Goal: Transaction & Acquisition: Purchase product/service

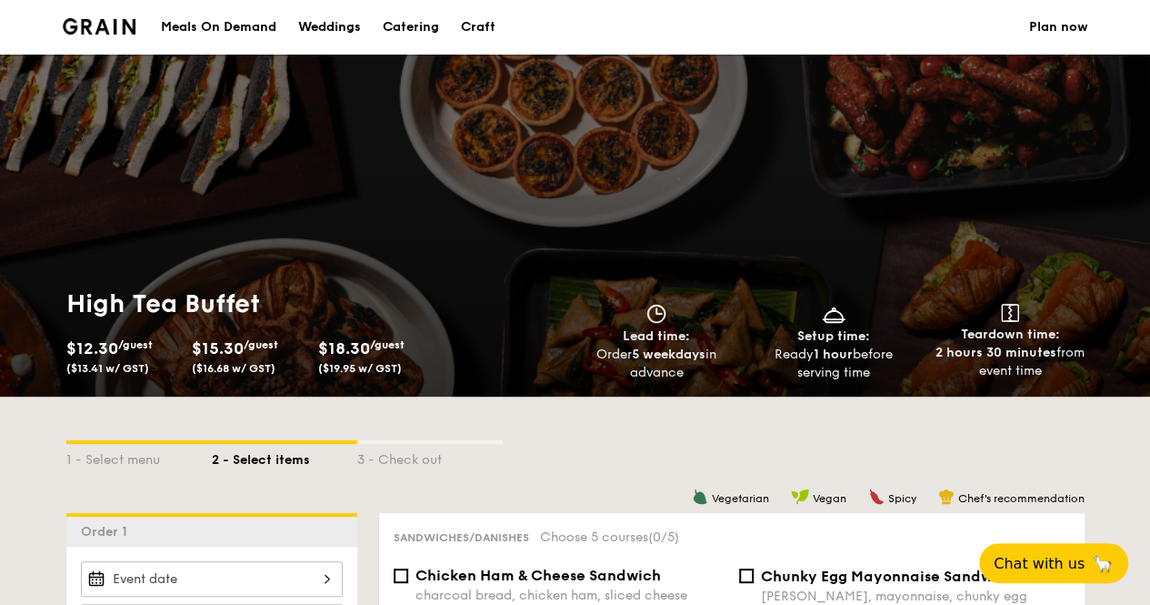
click at [224, 29] on div "Meals On Demand" at bounding box center [218, 27] width 115 height 55
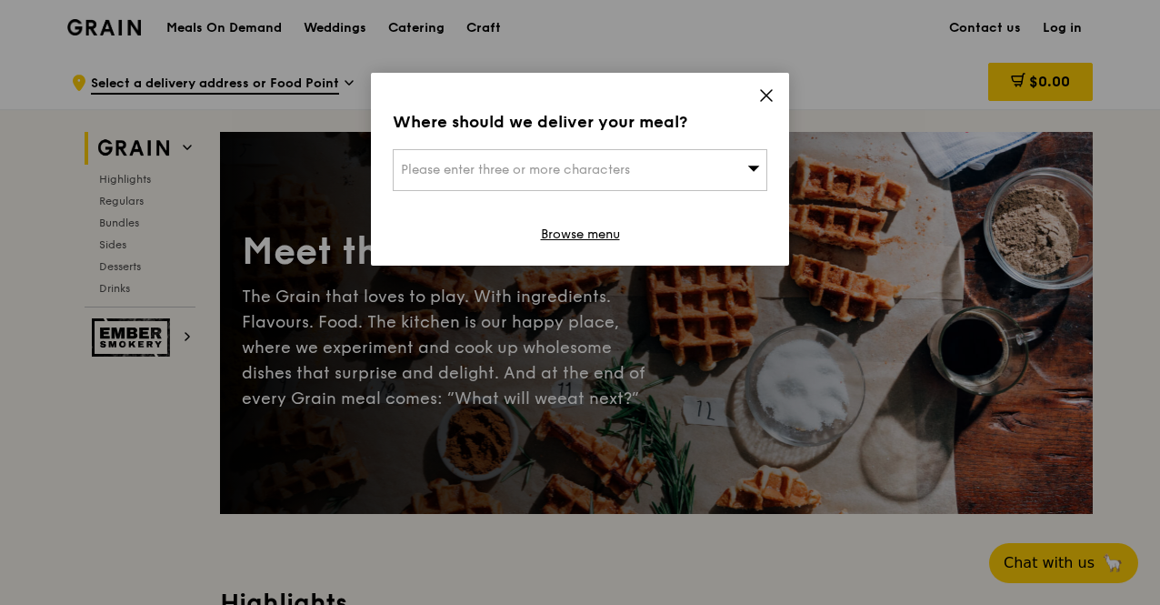
click at [763, 87] on icon at bounding box center [766, 95] width 16 height 16
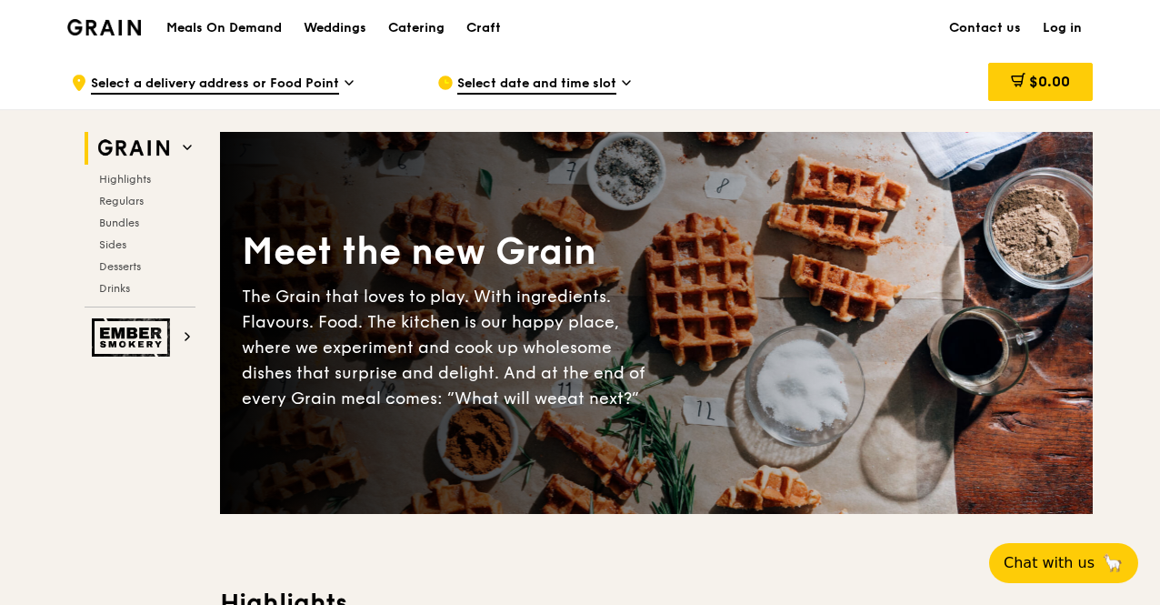
click at [78, 30] on img at bounding box center [104, 27] width 74 height 16
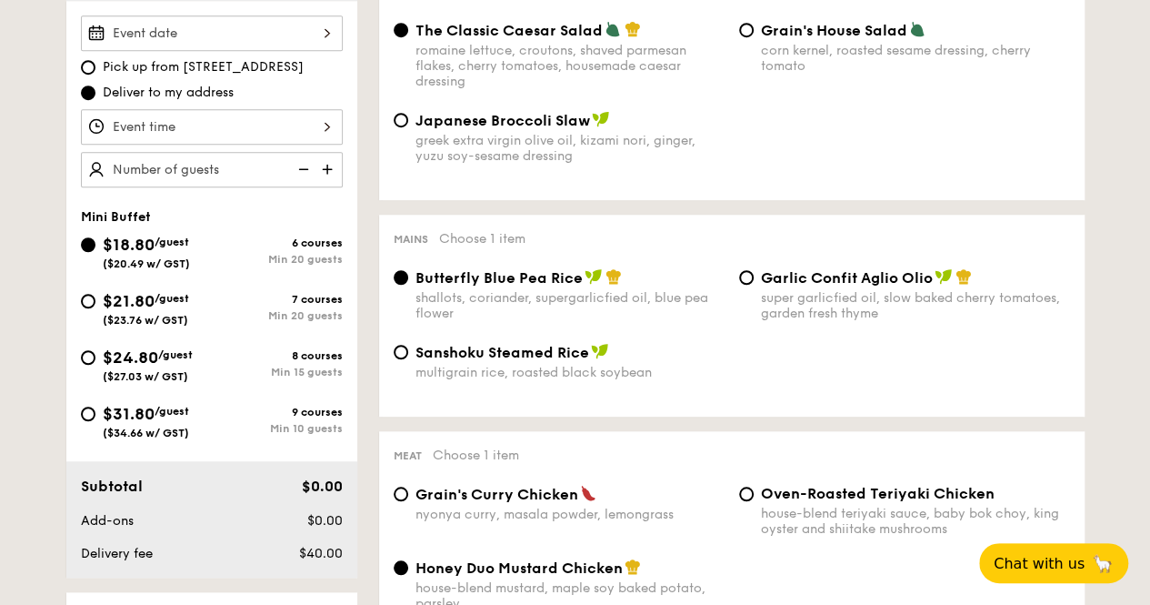
scroll to position [637, 0]
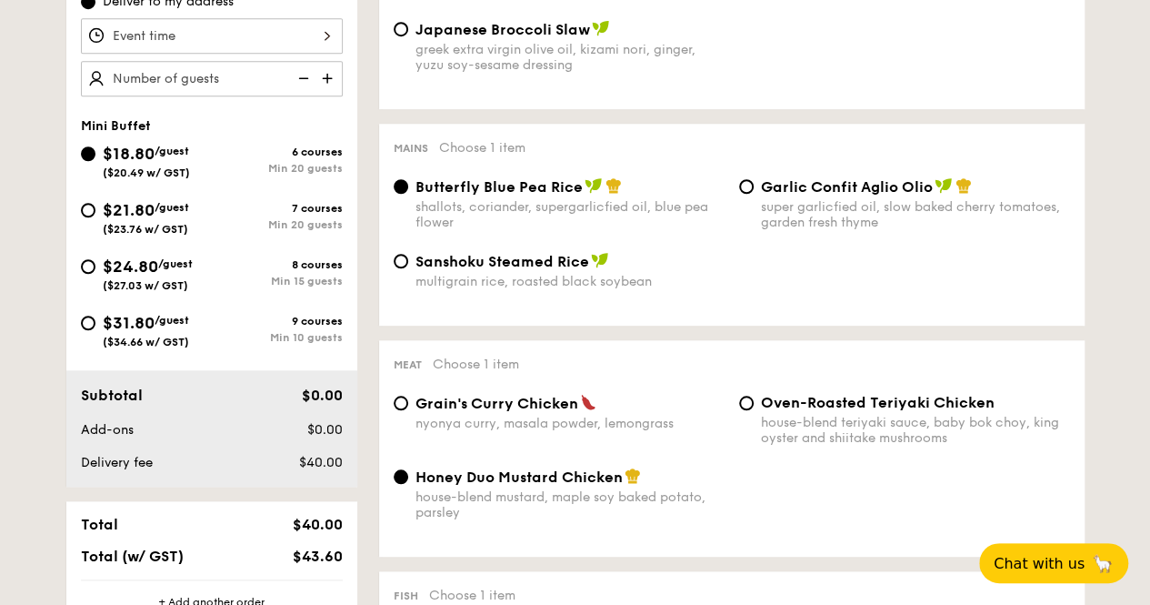
click at [753, 186] on div "Garlic Confit Aglio Olio super garlicfied oil, slow baked cherry tomatoes, gard…" at bounding box center [905, 203] width 346 height 53
click at [742, 189] on input "Garlic Confit Aglio Olio super garlicfied oil, slow baked cherry tomatoes, gard…" at bounding box center [746, 186] width 15 height 15
radio input "true"
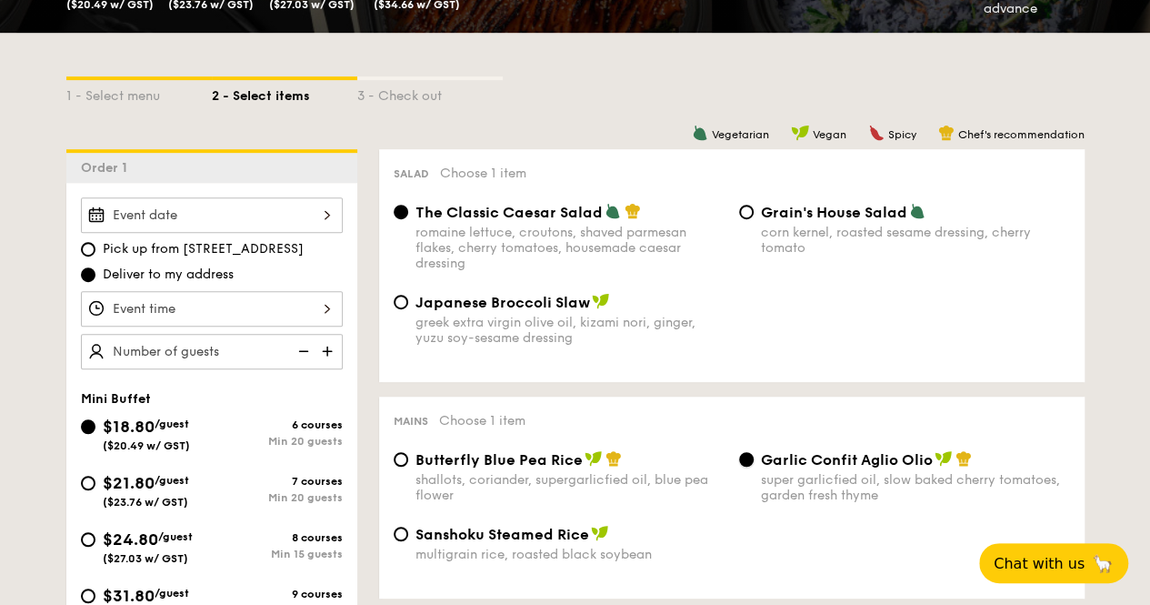
scroll to position [0, 0]
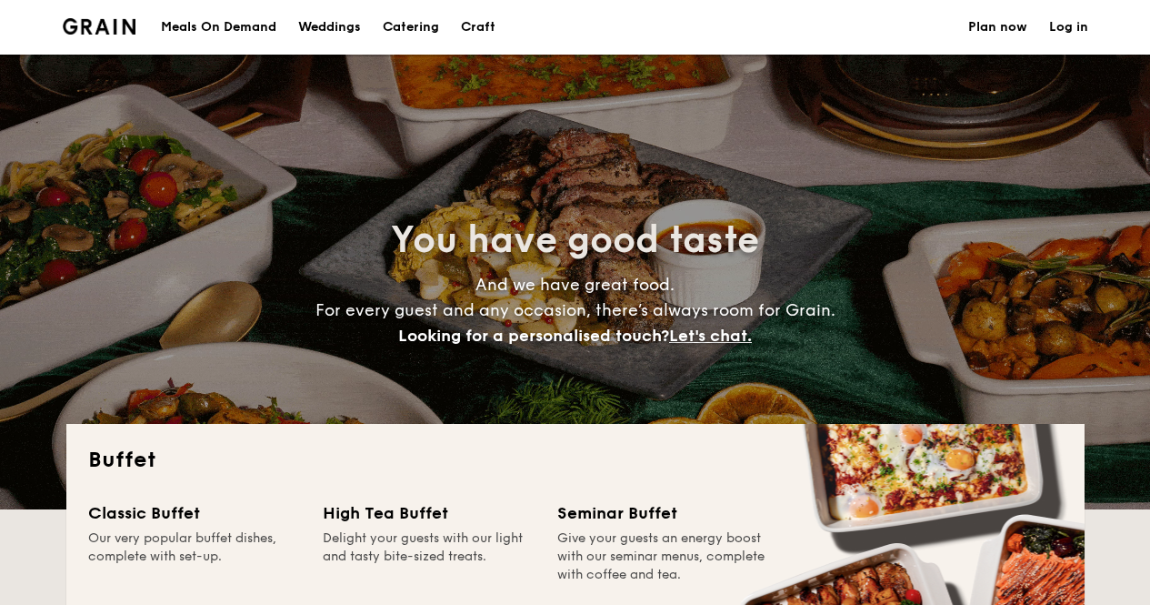
select select
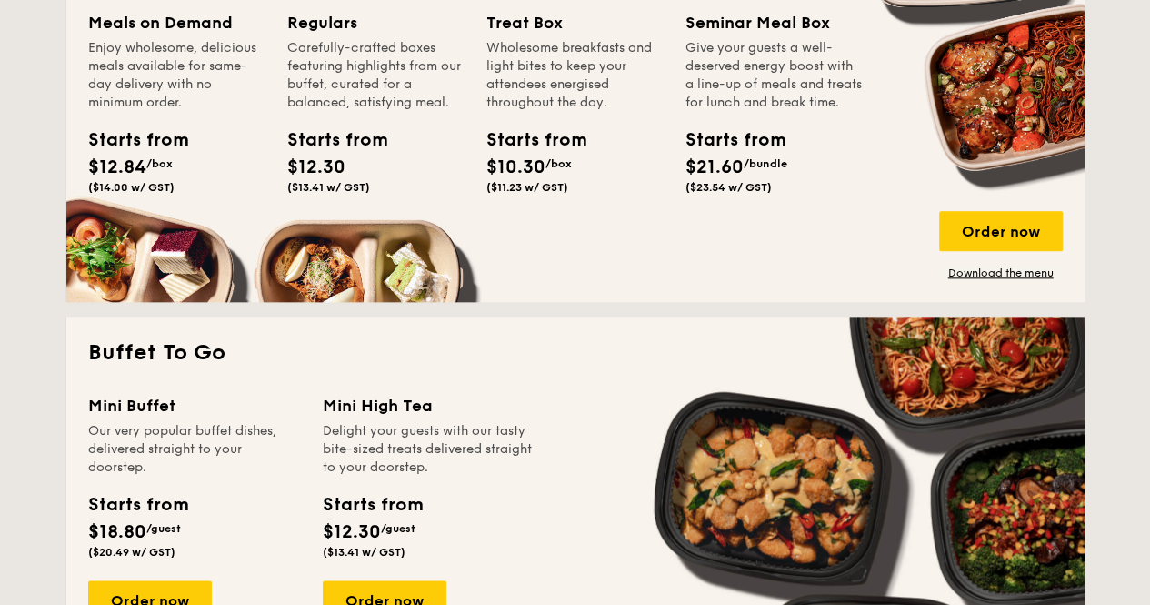
scroll to position [1091, 0]
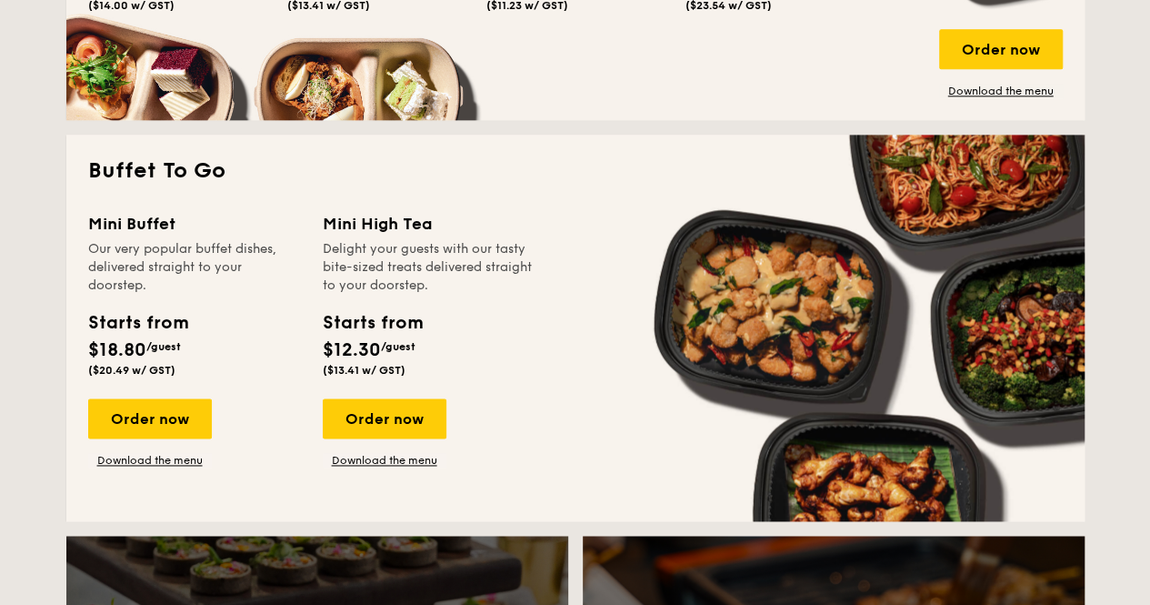
click at [383, 307] on div "Mini High Tea Delight your guests with our tasty bite-sized treats delivered st…" at bounding box center [429, 297] width 213 height 173
click at [375, 423] on div "Order now" at bounding box center [385, 418] width 124 height 40
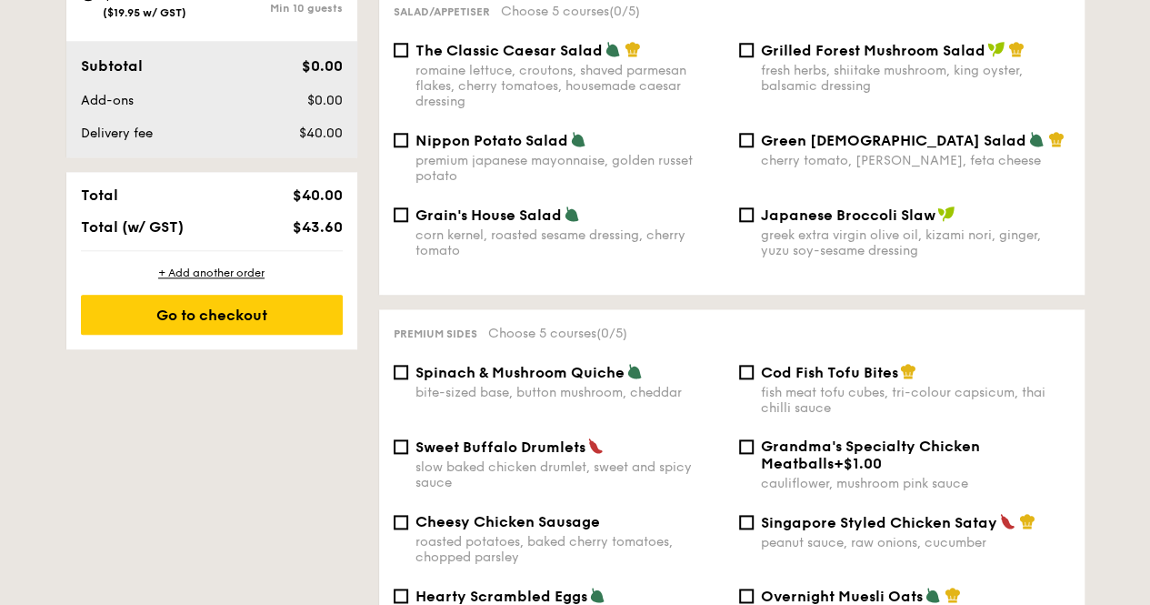
scroll to position [1091, 0]
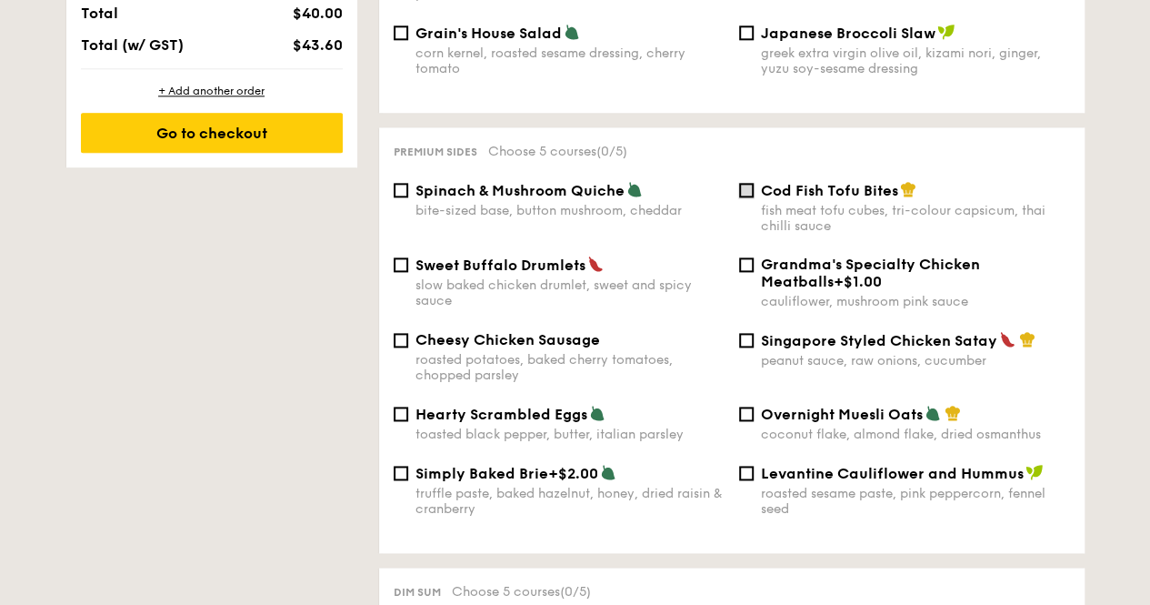
click at [746, 183] on input "Cod Fish Tofu Bites fish meat tofu cubes, tri-colour capsicum, thai chilli sauce" at bounding box center [746, 190] width 15 height 15
checkbox input "true"
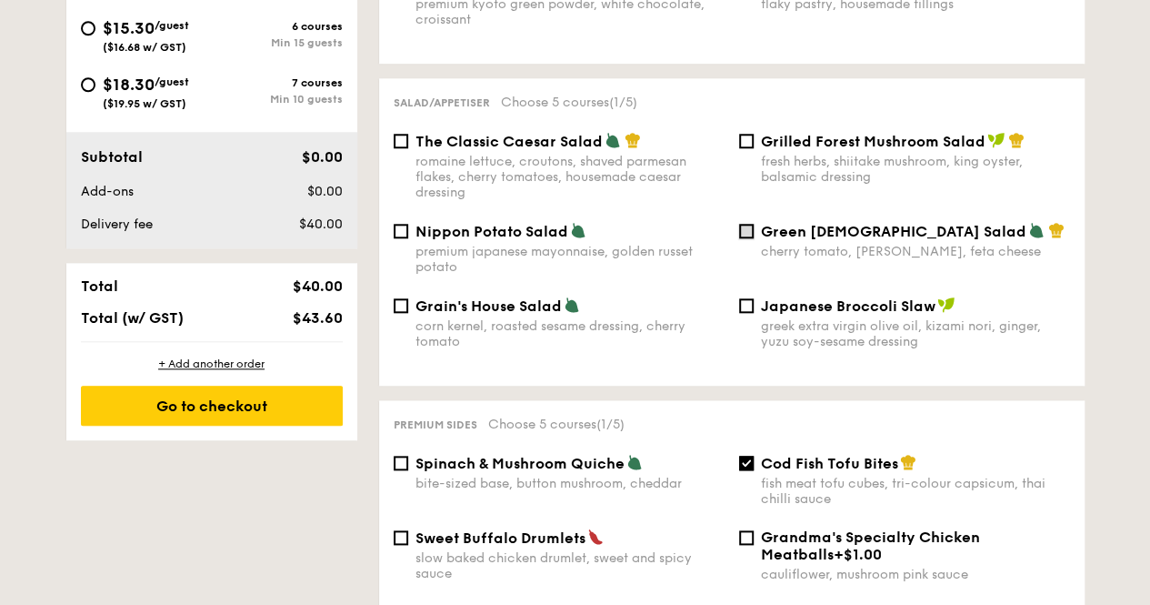
click at [749, 224] on input "Green Goddess Salad cherry tomato, dill, feta cheese" at bounding box center [746, 231] width 15 height 15
checkbox input "true"
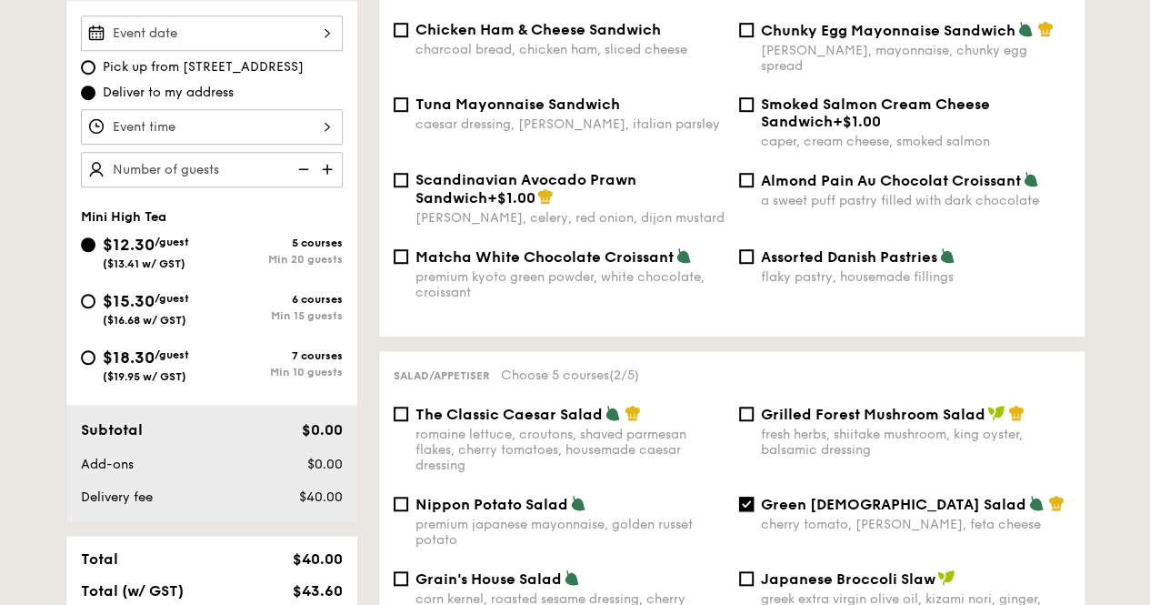
scroll to position [273, 0]
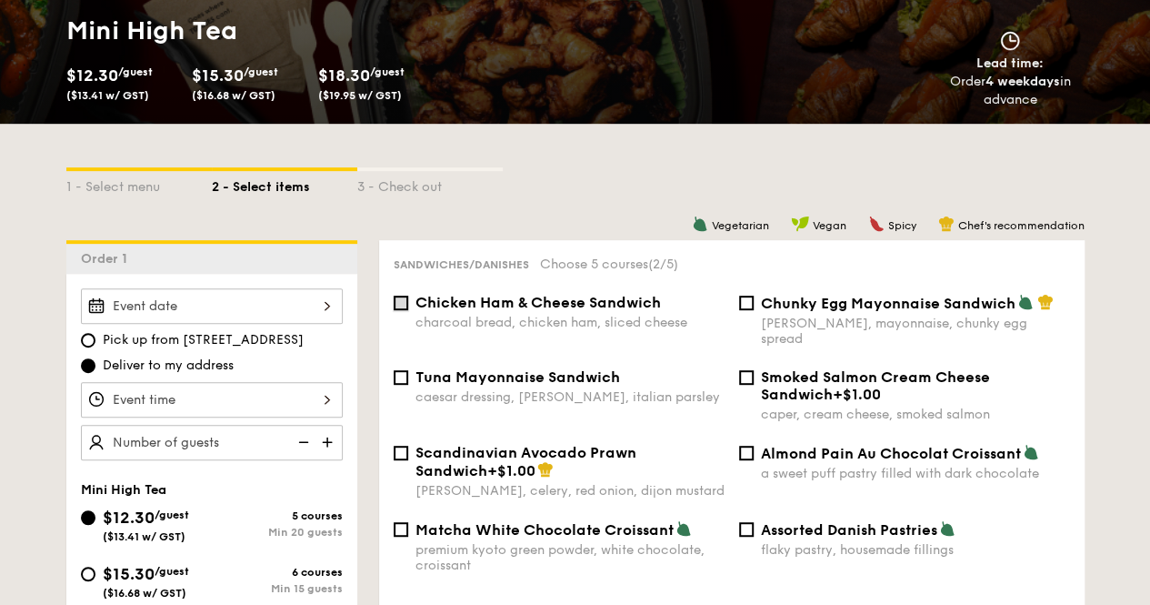
click at [398, 300] on input "Chicken Ham & Cheese Sandwich charcoal bread, chicken ham, sliced cheese" at bounding box center [401, 303] width 15 height 15
checkbox input "true"
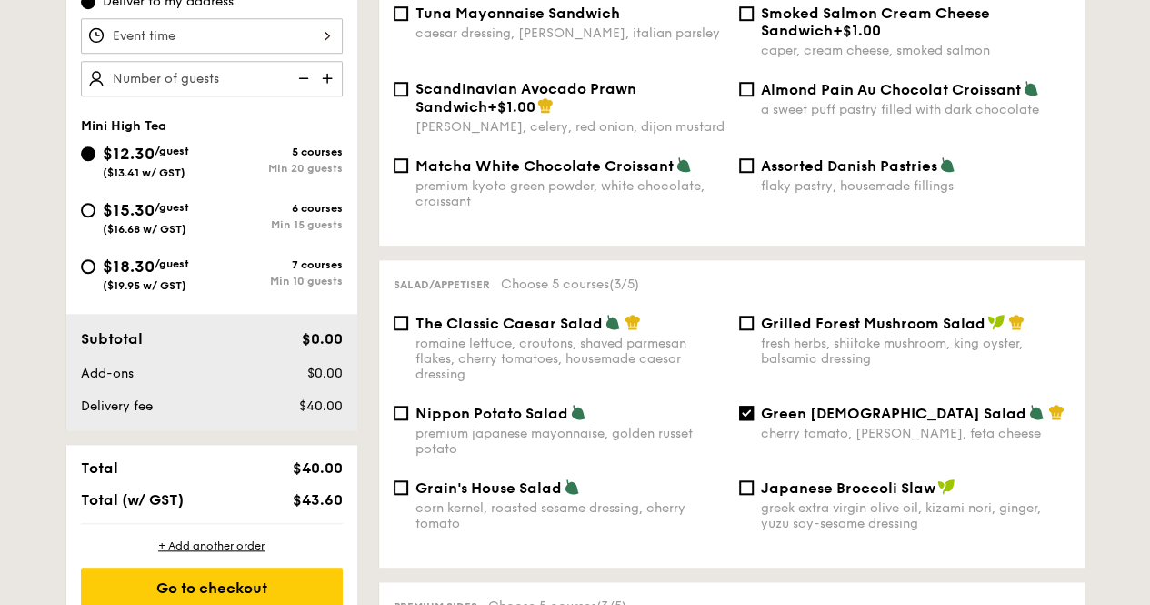
scroll to position [364, 0]
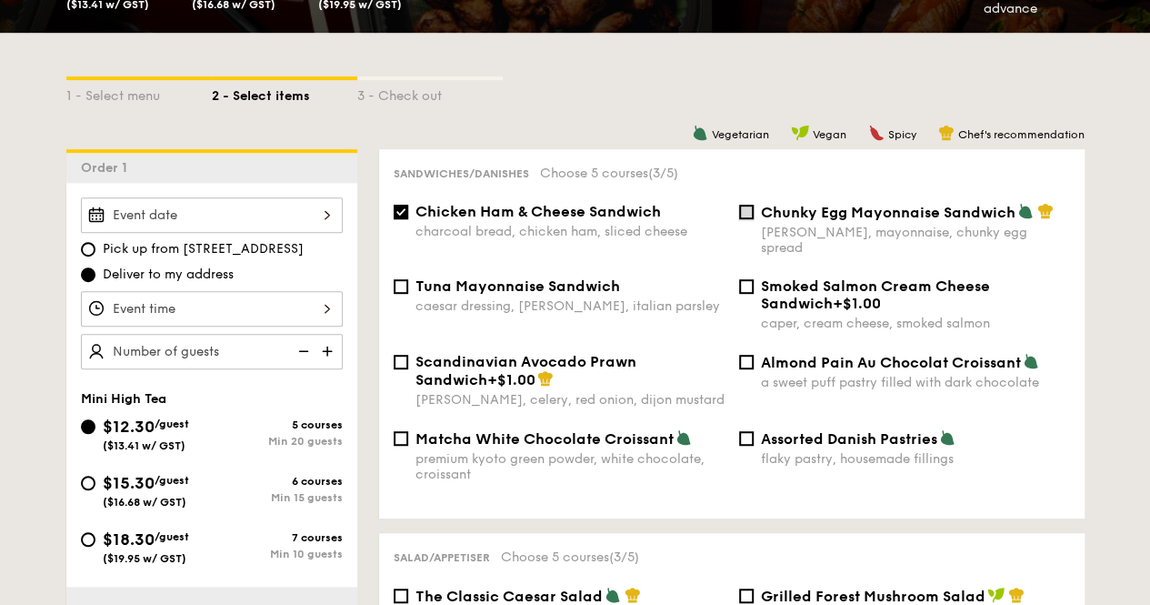
click at [746, 214] on input "Chunky Egg Mayonnaise Sandwich dijon mustard, mayonnaise, chunky egg spread" at bounding box center [746, 212] width 15 height 15
checkbox input "true"
click at [397, 208] on input "Chicken Ham & Cheese Sandwich charcoal bread, chicken ham, sliced cheese" at bounding box center [401, 212] width 15 height 15
checkbox input "false"
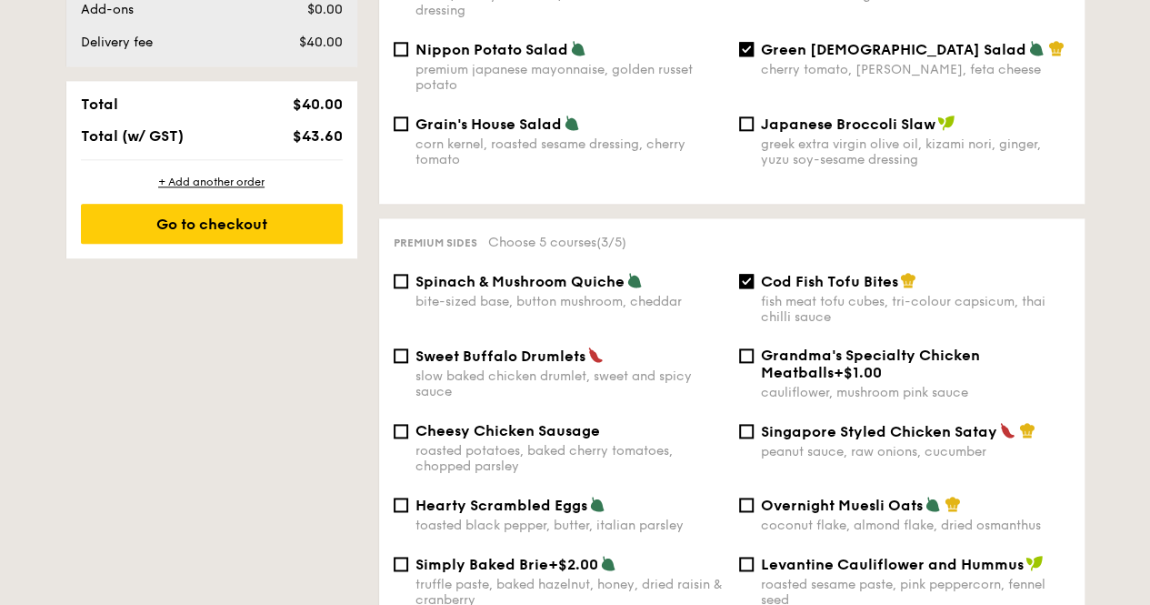
scroll to position [1182, 0]
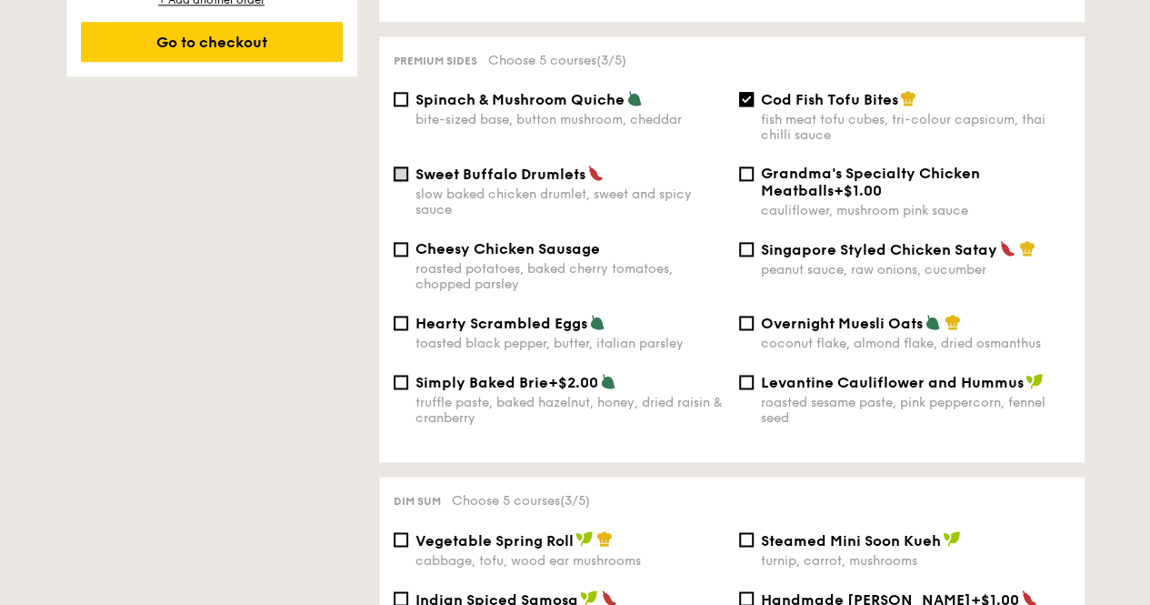
click at [398, 168] on input "Sweet Buffalo Drumlets slow baked chicken drumlet, sweet and spicy sauce" at bounding box center [401, 173] width 15 height 15
checkbox input "true"
click at [743, 242] on input "Singapore Styled Chicken Satay peanut sauce, raw onions, cucumber" at bounding box center [746, 249] width 15 height 15
checkbox input "true"
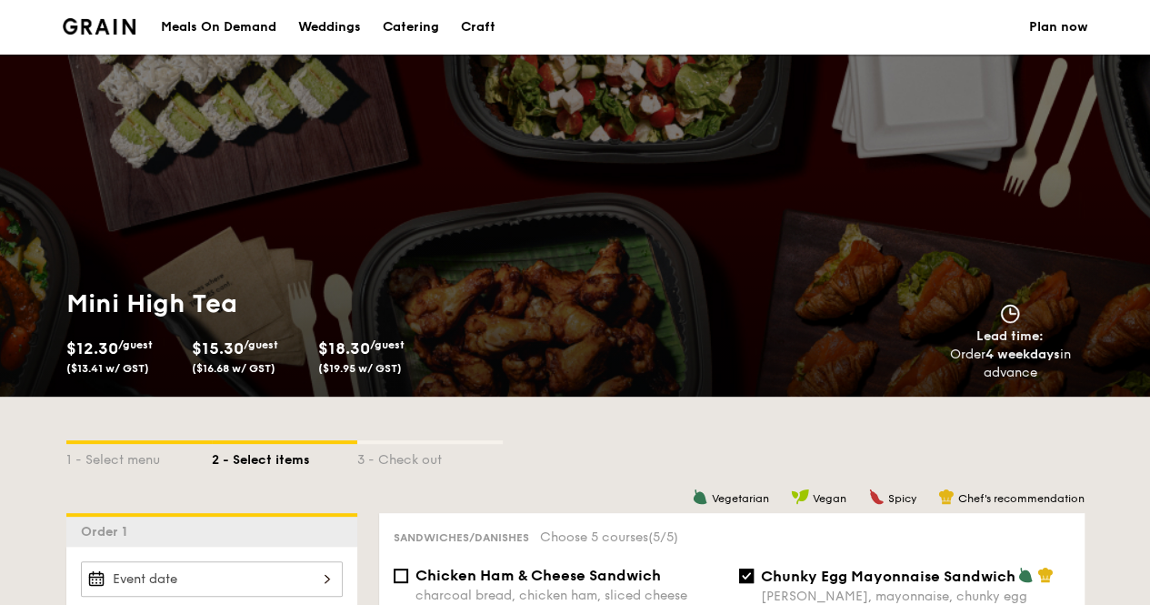
scroll to position [364, 0]
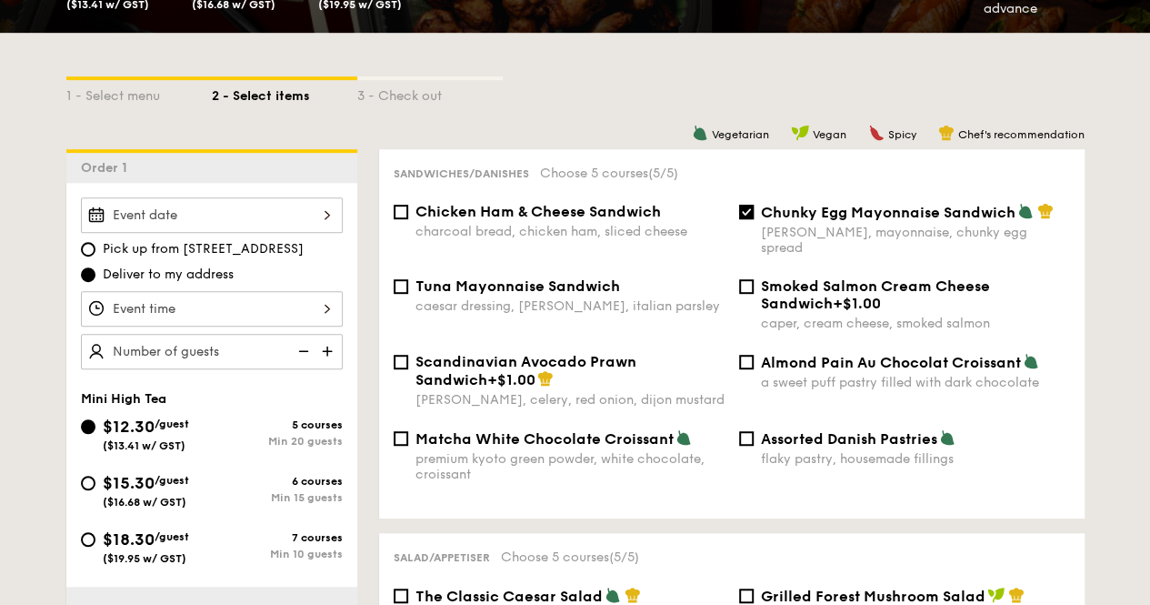
click at [299, 216] on div at bounding box center [212, 214] width 262 height 35
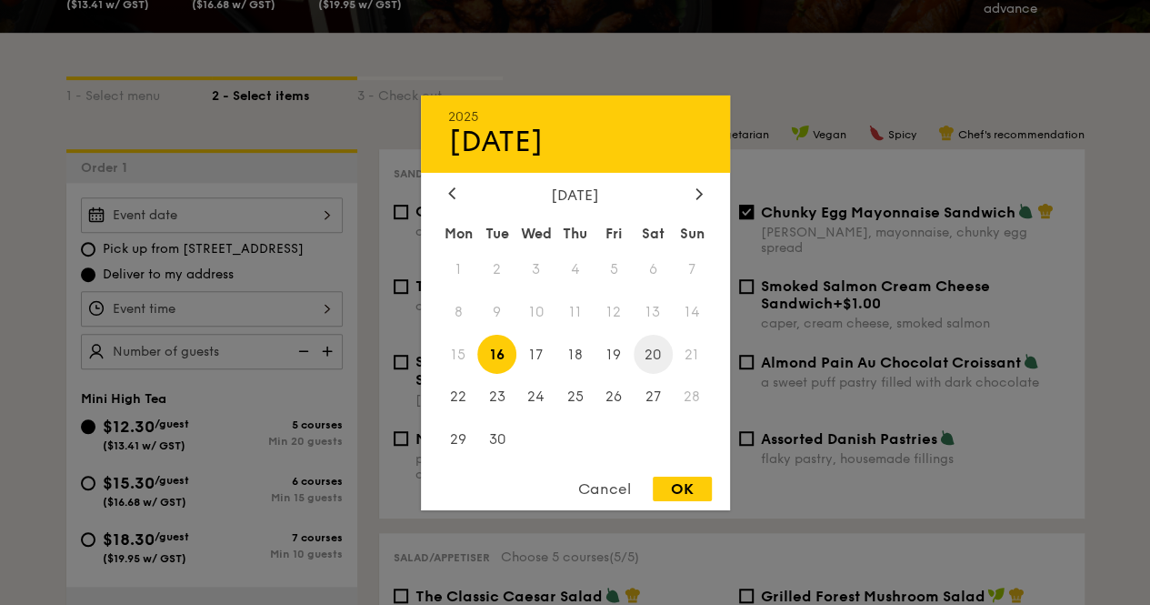
click at [649, 354] on span "20" at bounding box center [653, 354] width 39 height 39
click at [693, 497] on div "OK" at bounding box center [682, 489] width 59 height 25
type input "Sep 20, 2025"
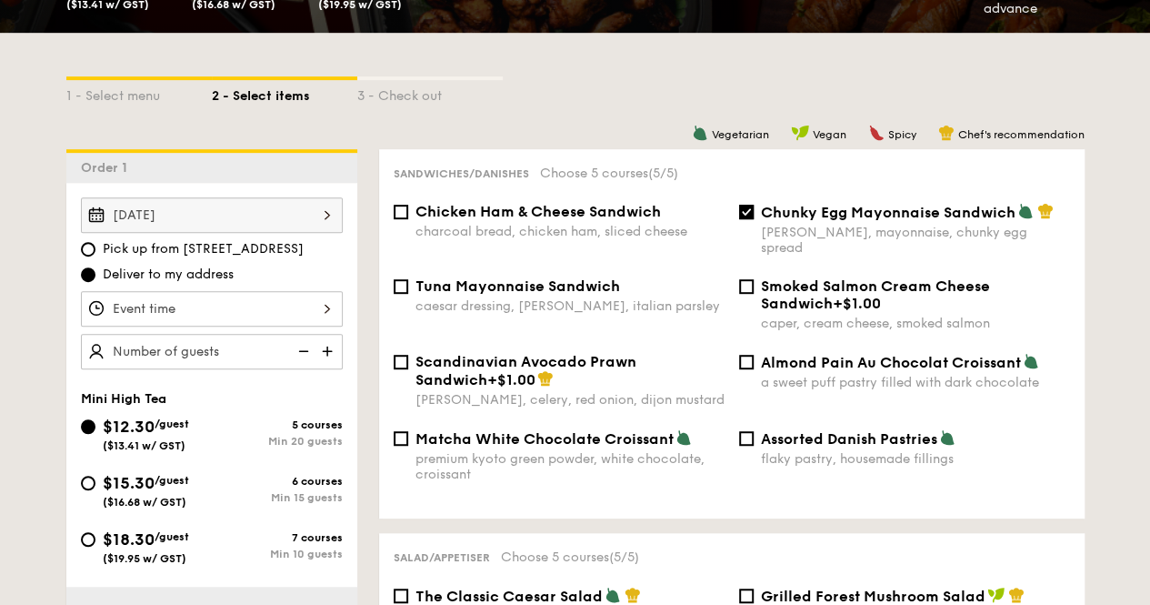
click at [186, 306] on div at bounding box center [212, 308] width 262 height 35
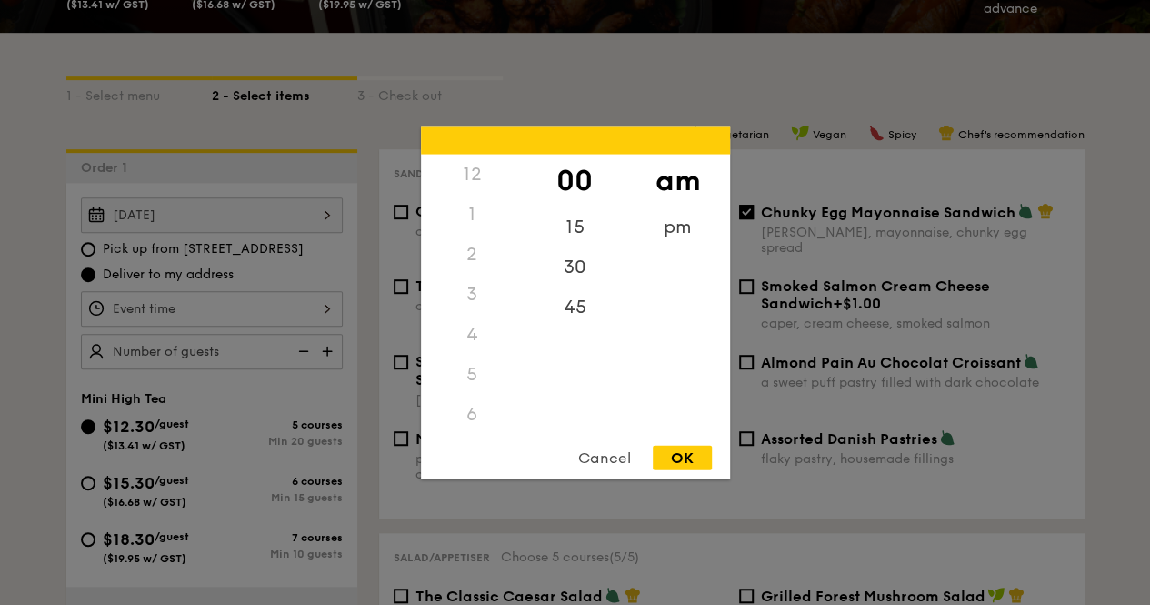
scroll to position [120, 0]
click at [680, 223] on div "pm" at bounding box center [678, 232] width 103 height 53
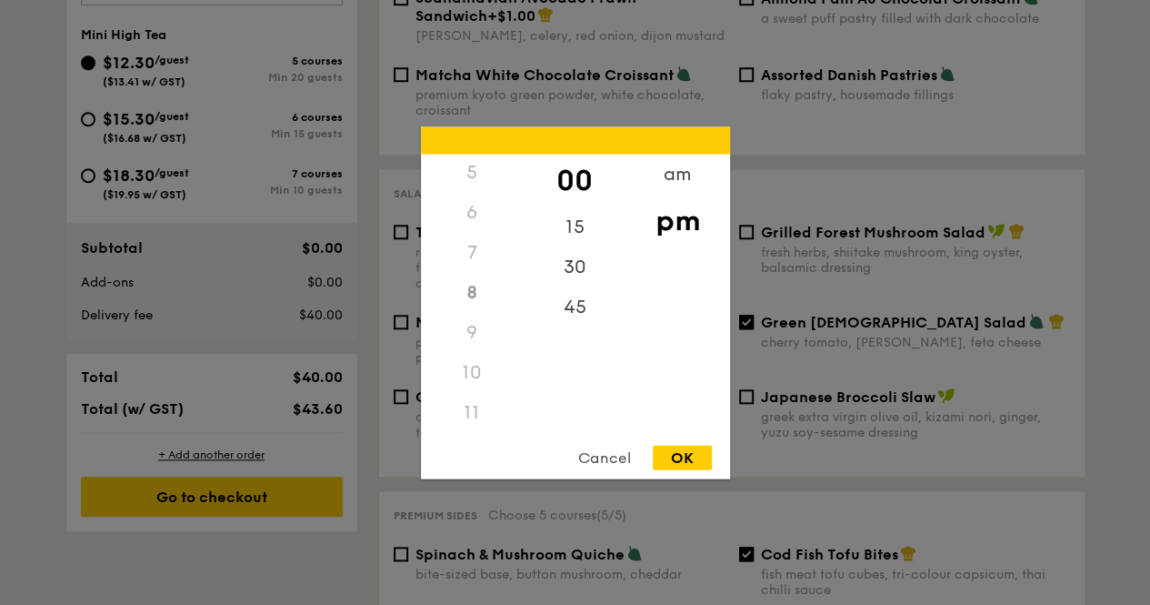
scroll to position [111, 0]
click at [477, 227] on div "4" at bounding box center [472, 229] width 103 height 53
click at [582, 268] on div "30" at bounding box center [575, 272] width 103 height 53
click at [677, 445] on div "OK" at bounding box center [682, 457] width 59 height 25
type input "4:30PM"
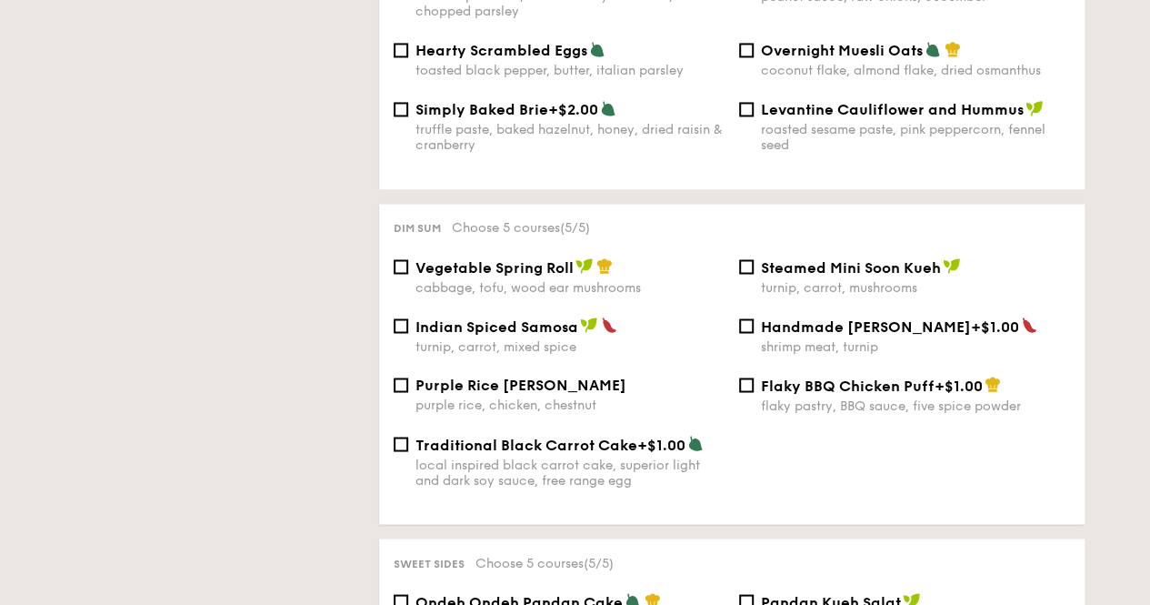
scroll to position [1091, 0]
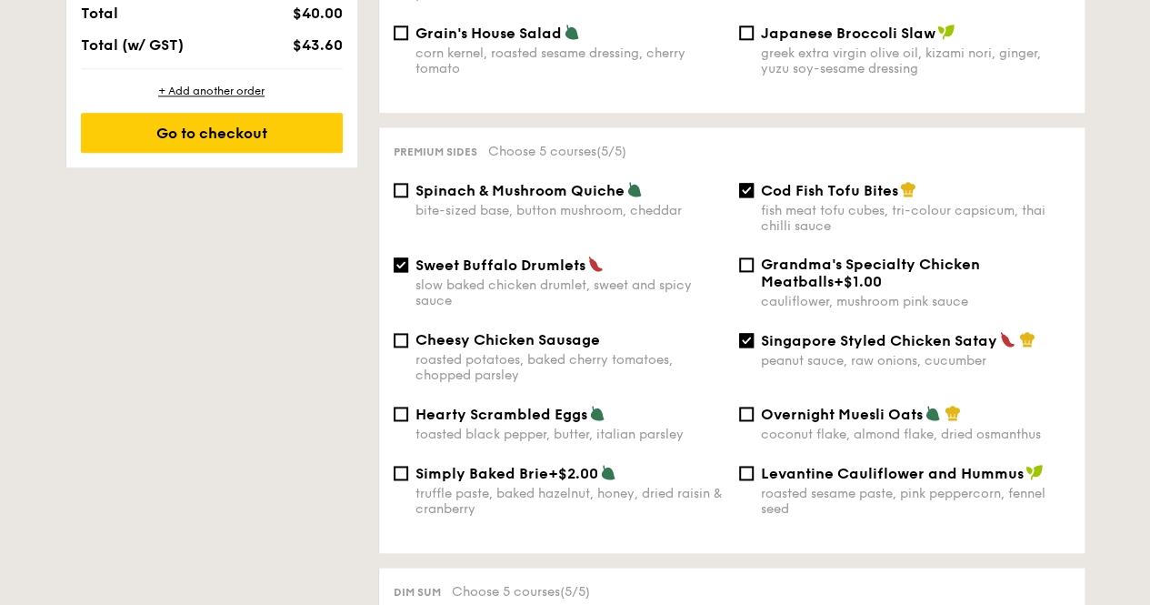
click at [757, 336] on div "Singapore Styled Chicken Satay peanut sauce, raw onions, cucumber" at bounding box center [905, 349] width 346 height 37
click at [748, 336] on input "Singapore Styled Chicken Satay peanut sauce, raw onions, cucumber" at bounding box center [746, 340] width 15 height 15
checkbox input "false"
click at [401, 333] on input "Cheesy Chicken Sausage roasted potatoes, baked cherry tomatoes, chopped parsley" at bounding box center [401, 340] width 15 height 15
checkbox input "true"
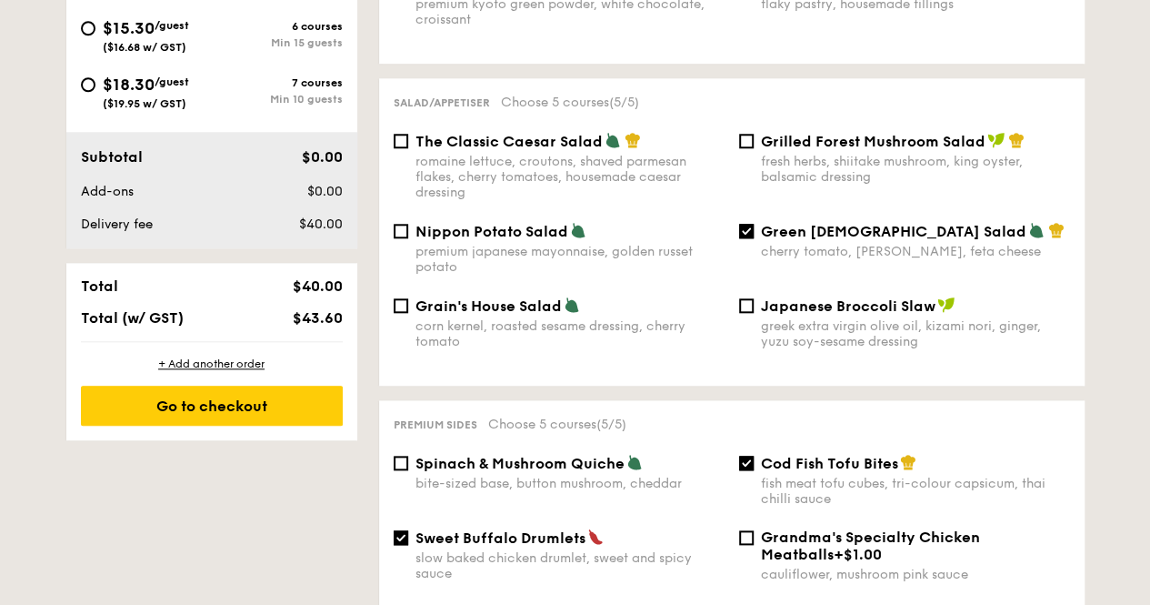
scroll to position [1000, 0]
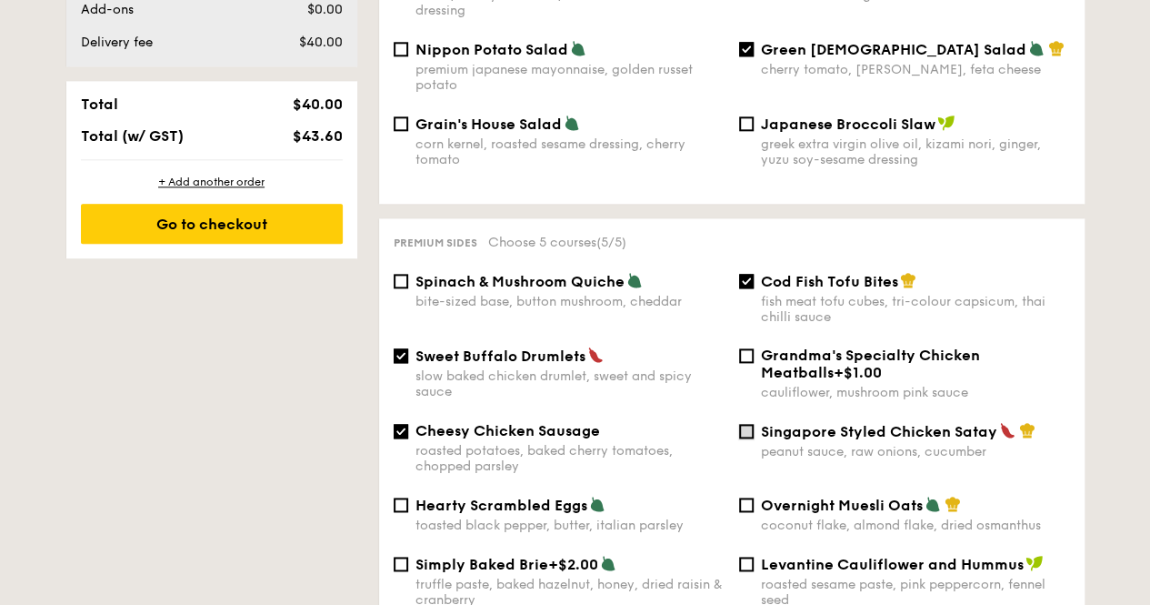
click at [751, 430] on input "Singapore Styled Chicken Satay peanut sauce, raw onions, cucumber" at bounding box center [746, 431] width 15 height 15
checkbox input "true"
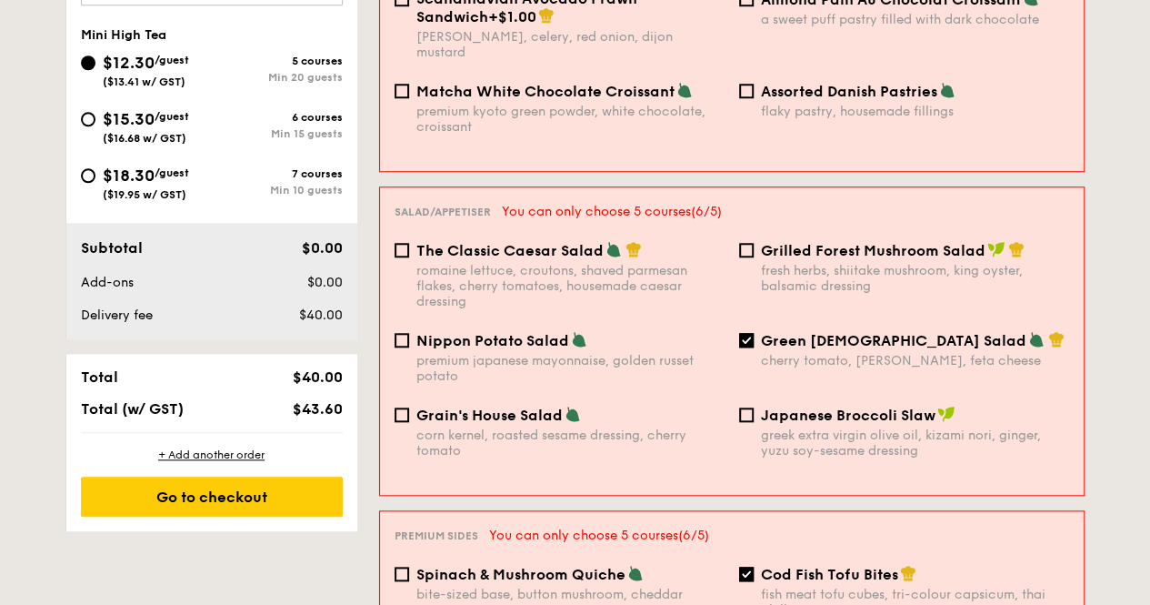
scroll to position [364, 0]
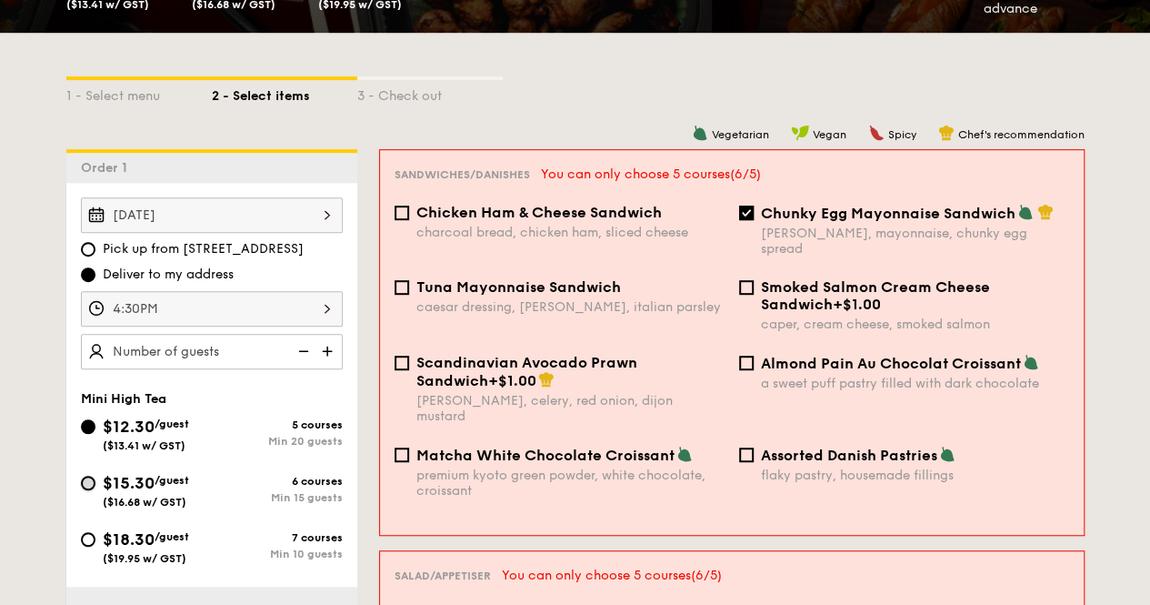
click at [85, 481] on input "$15.30 /guest ($16.68 w/ GST) 6 courses Min 15 guests" at bounding box center [88, 483] width 15 height 15
radio input "true"
checkbox input "false"
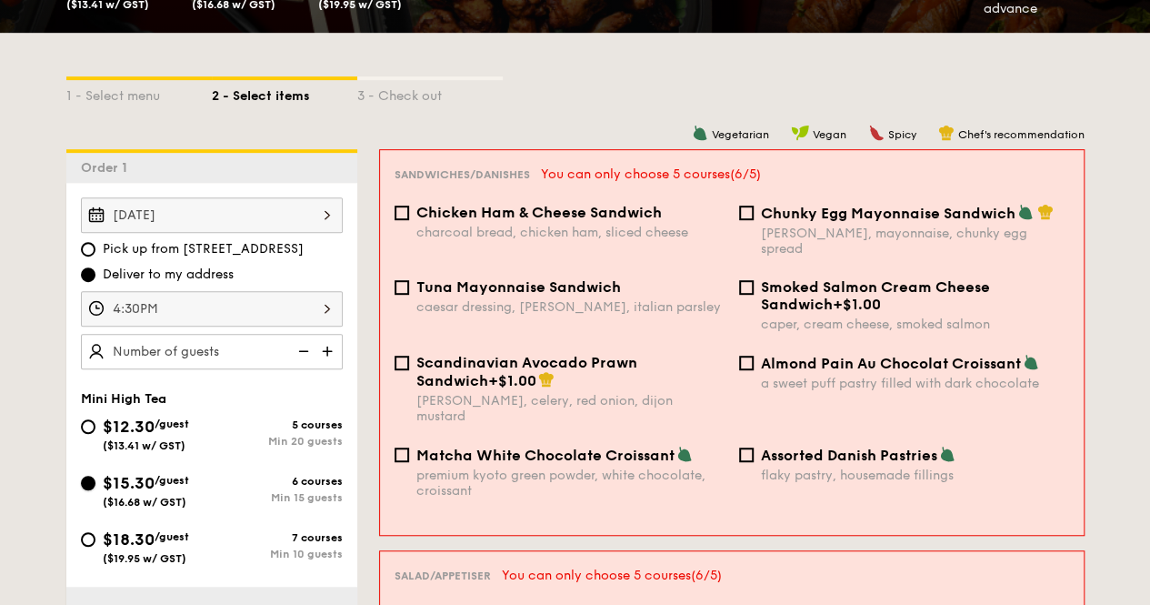
checkbox input "false"
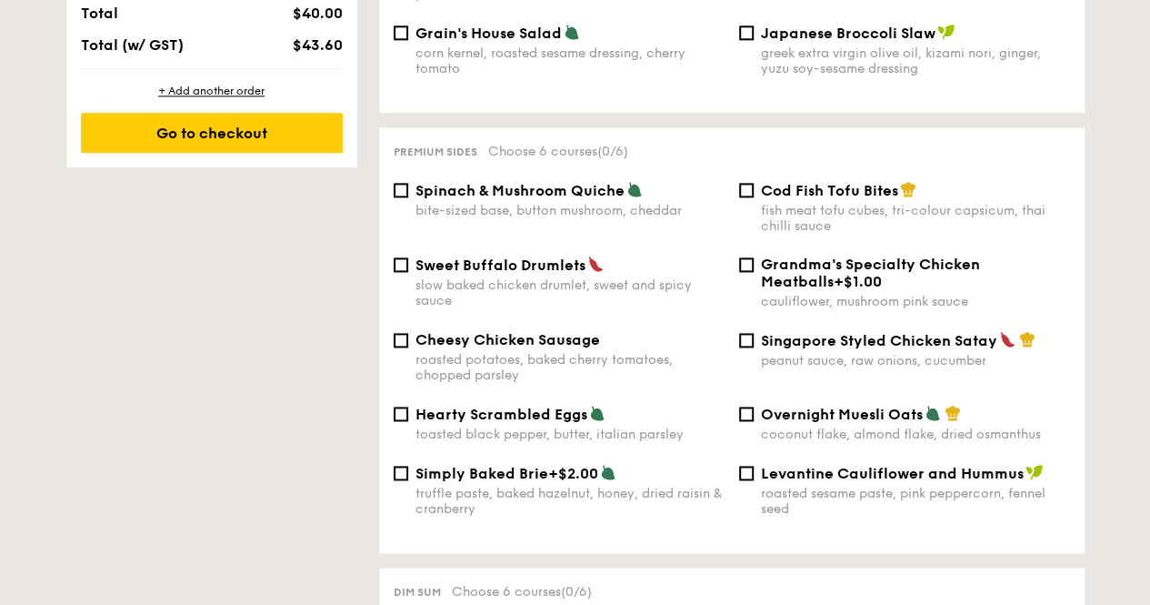
scroll to position [637, 0]
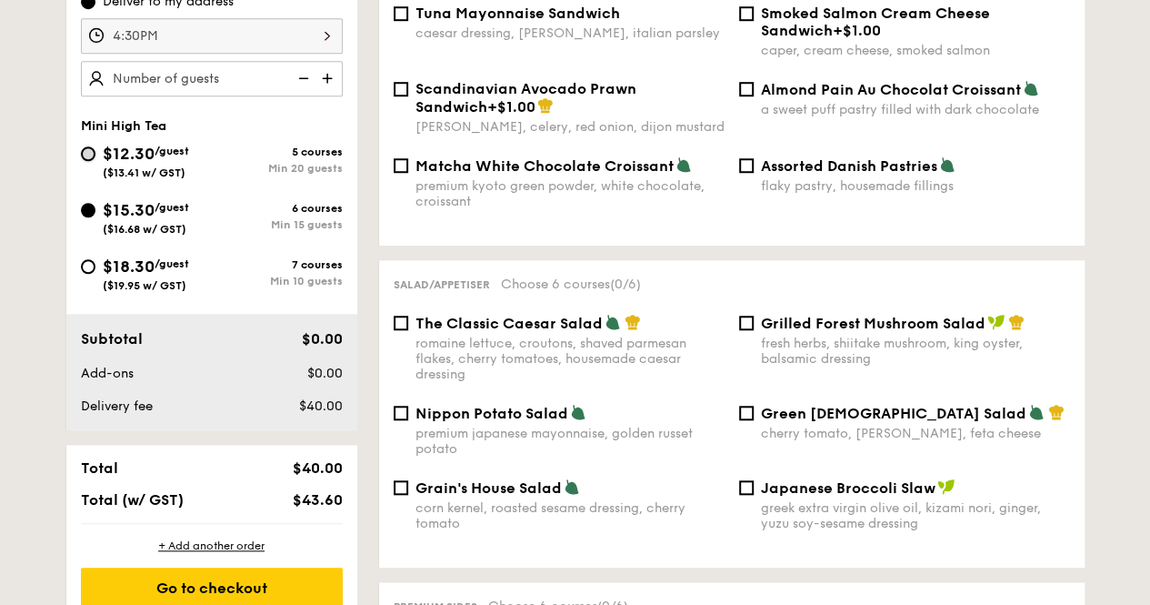
click at [91, 149] on input "$12.30 /guest ($13.41 w/ GST) 5 courses Min 20 guests" at bounding box center [88, 153] width 15 height 15
radio input "true"
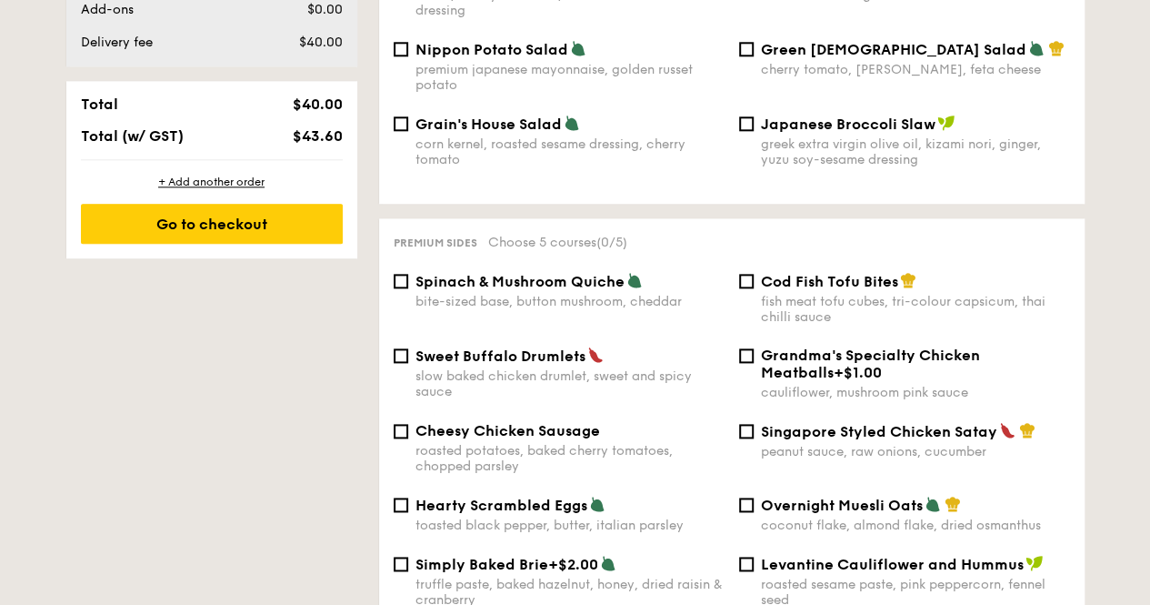
scroll to position [1182, 0]
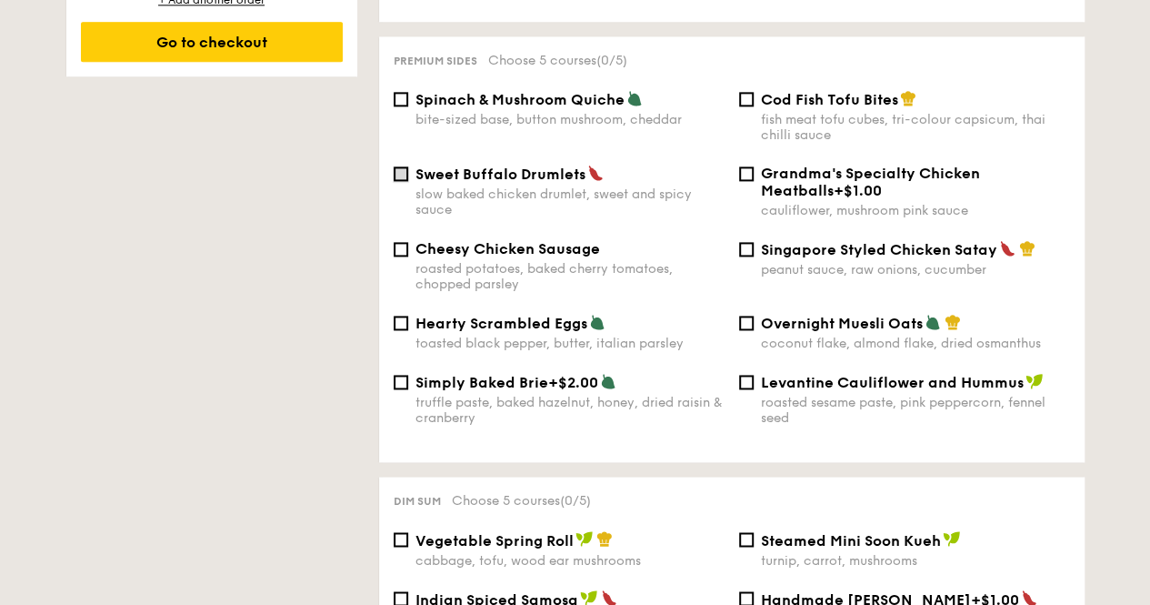
click at [401, 166] on input "Sweet Buffalo Drumlets slow baked chicken drumlet, sweet and spicy sauce" at bounding box center [401, 173] width 15 height 15
checkbox input "false"
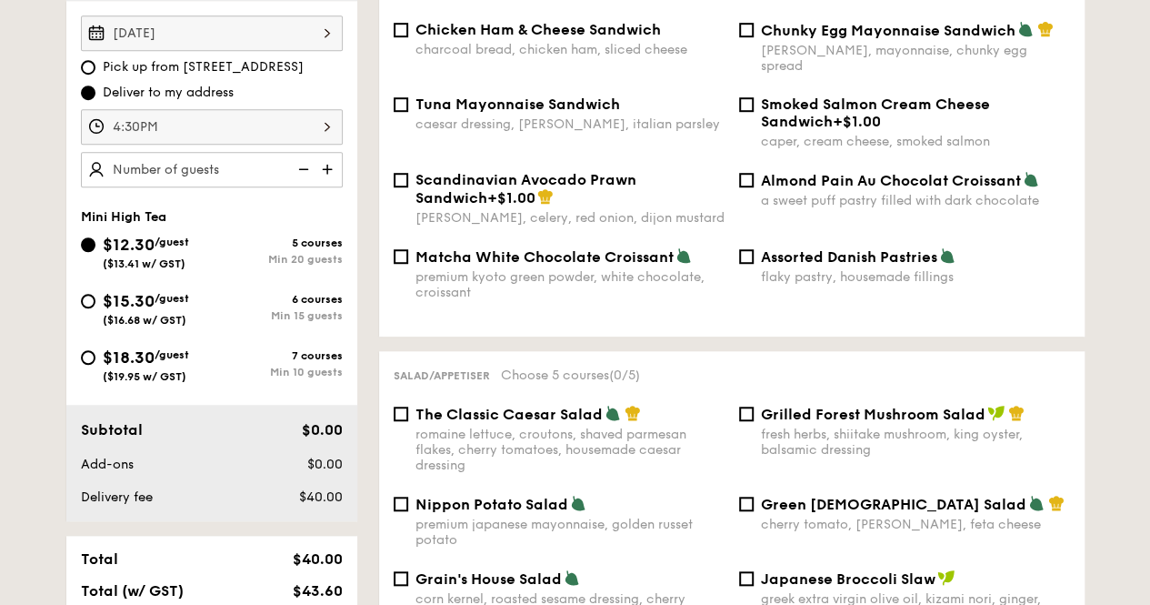
scroll to position [91, 0]
